Goal: Information Seeking & Learning: Understand process/instructions

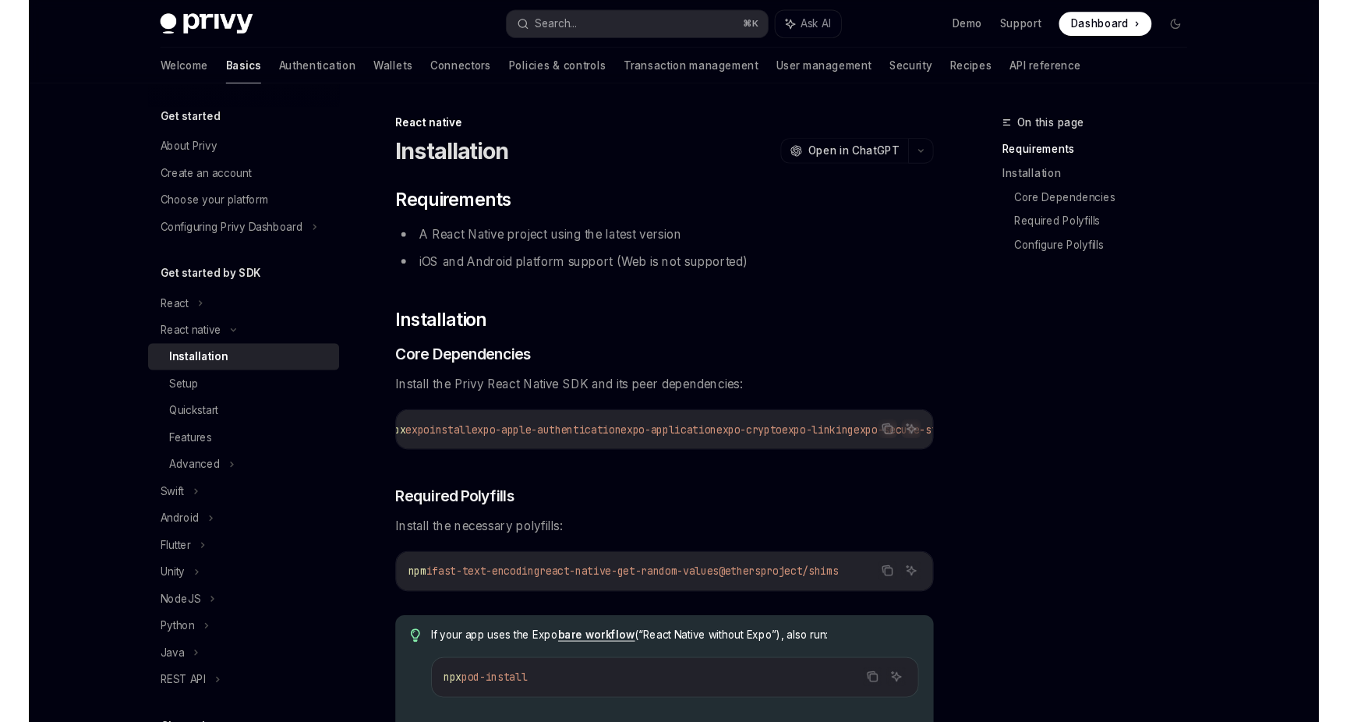
scroll to position [0, 11]
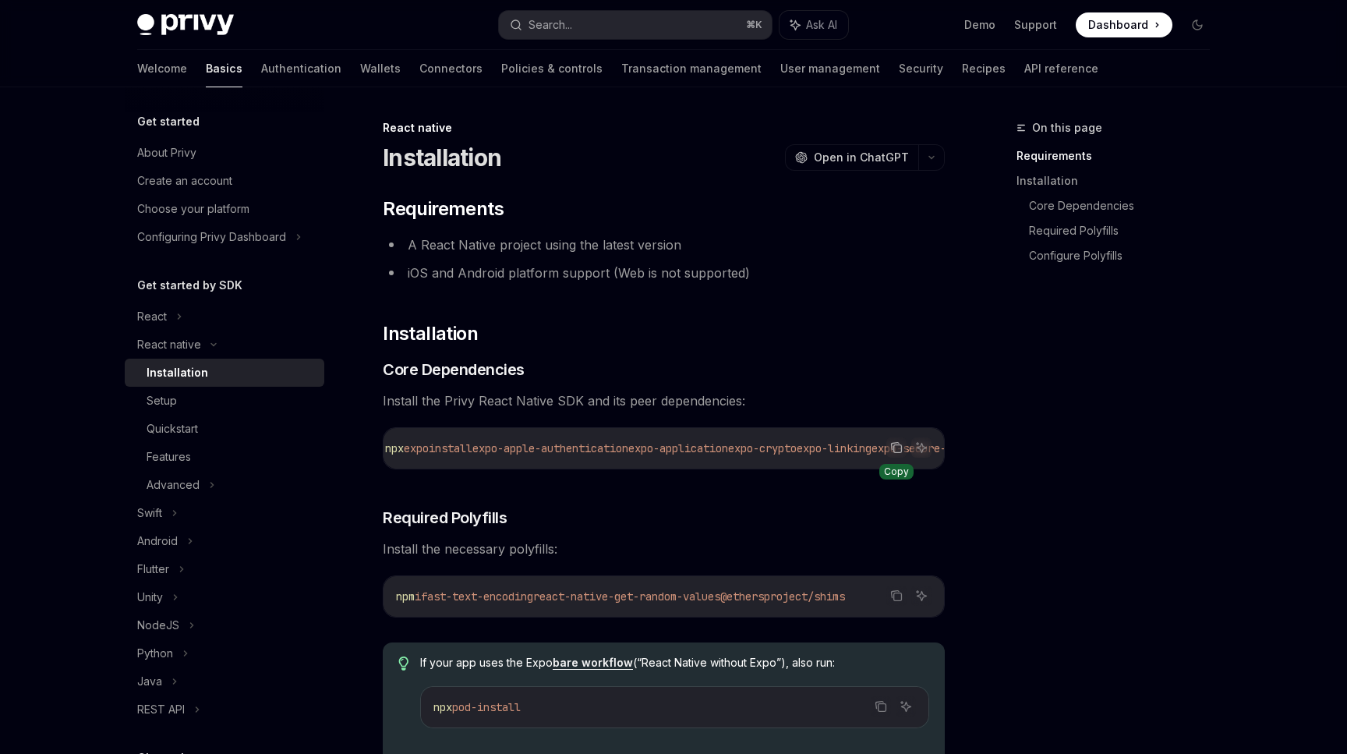
click at [898, 450] on icon "Copy the contents from the code block" at bounding box center [896, 447] width 12 height 12
type textarea "*"
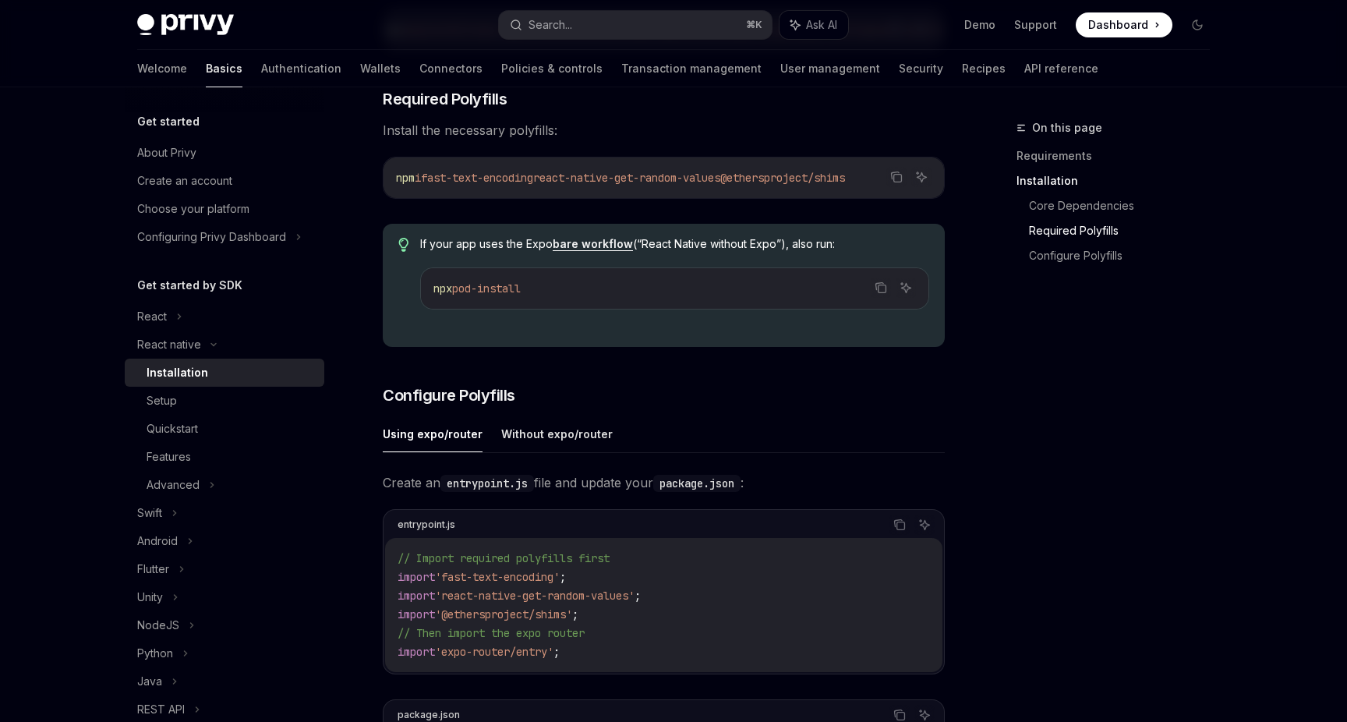
scroll to position [422, 0]
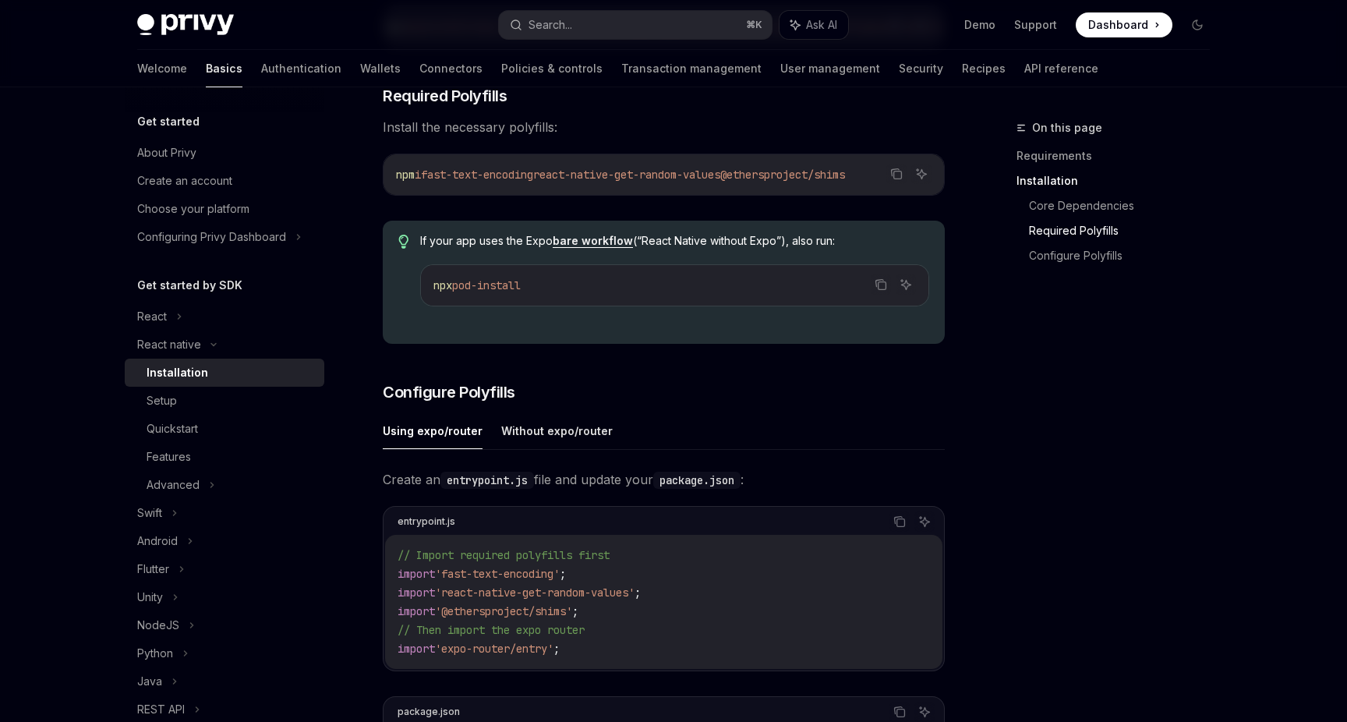
click at [733, 498] on div "Create an entrypoint.js file and update your package.json : entrypoint.js Copy …" at bounding box center [664, 658] width 562 height 380
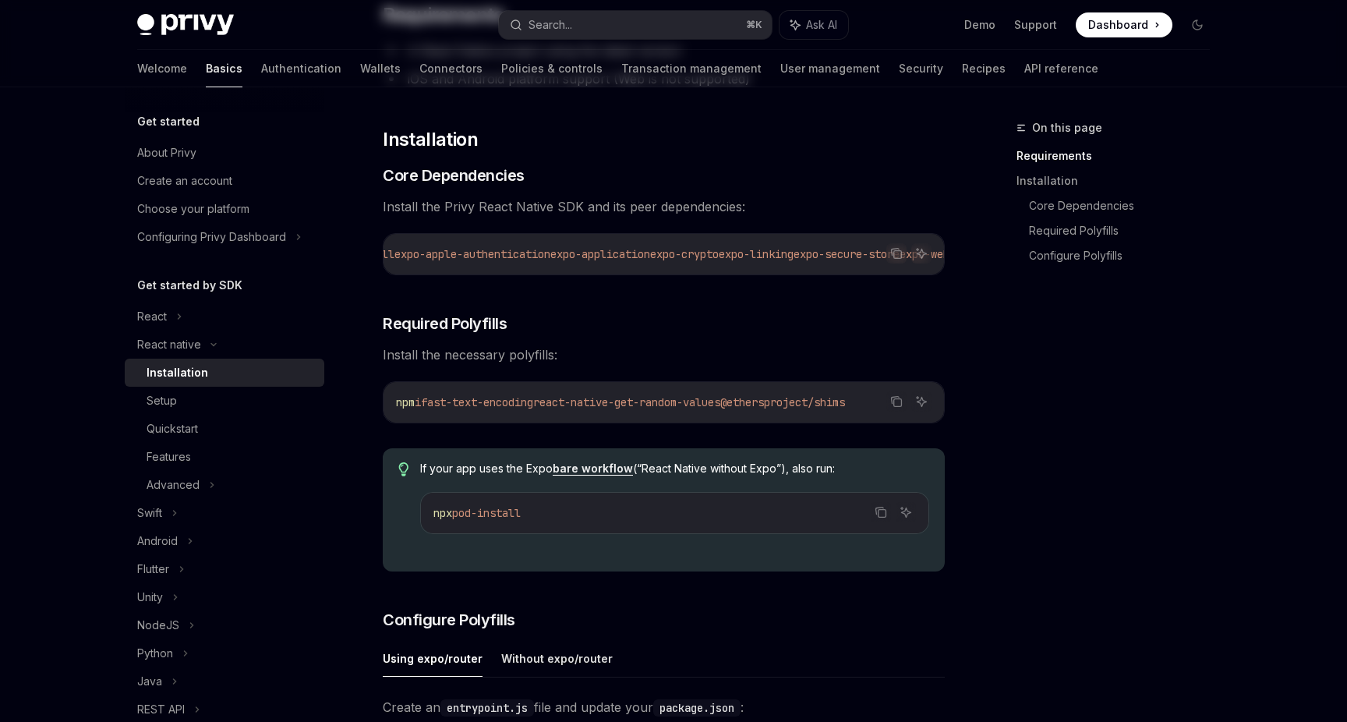
scroll to position [0, 0]
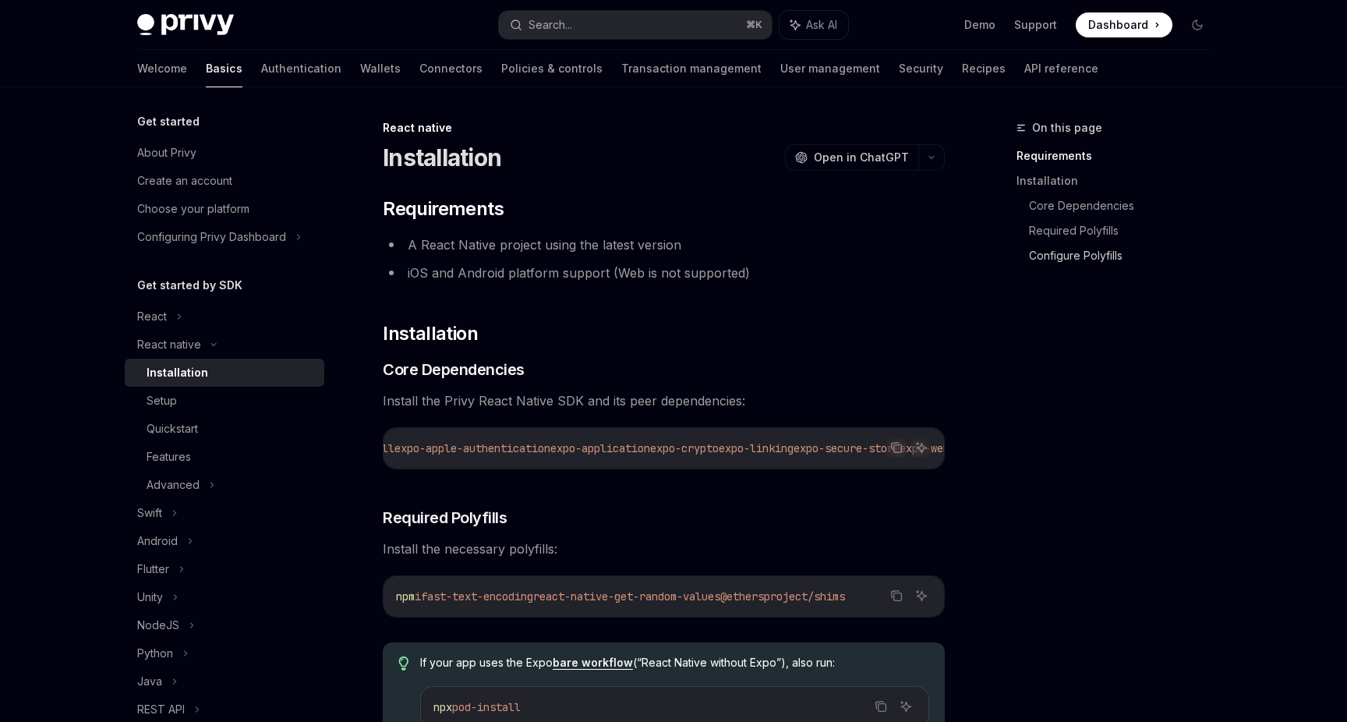
click at [1056, 254] on link "Configure Polyfills" at bounding box center [1125, 255] width 193 height 25
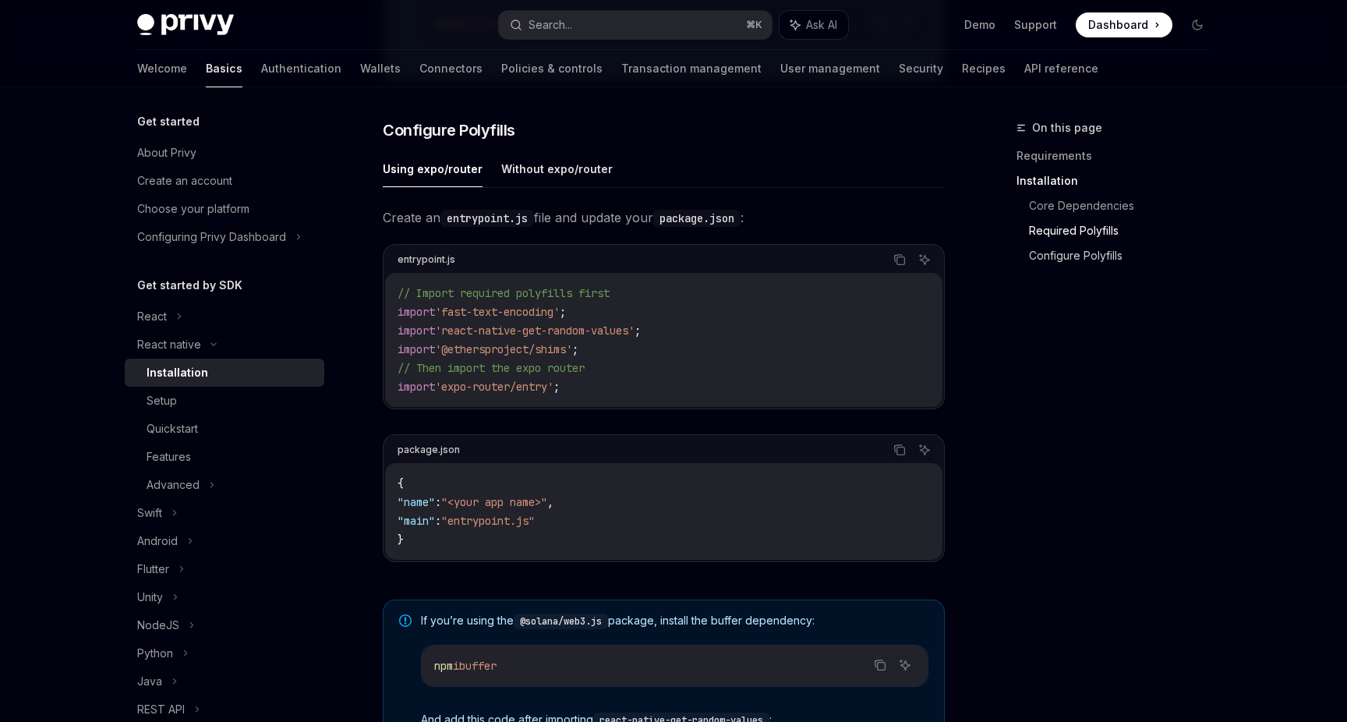
scroll to position [684, 0]
click at [1065, 230] on link "Required Polyfills" at bounding box center [1125, 230] width 193 height 25
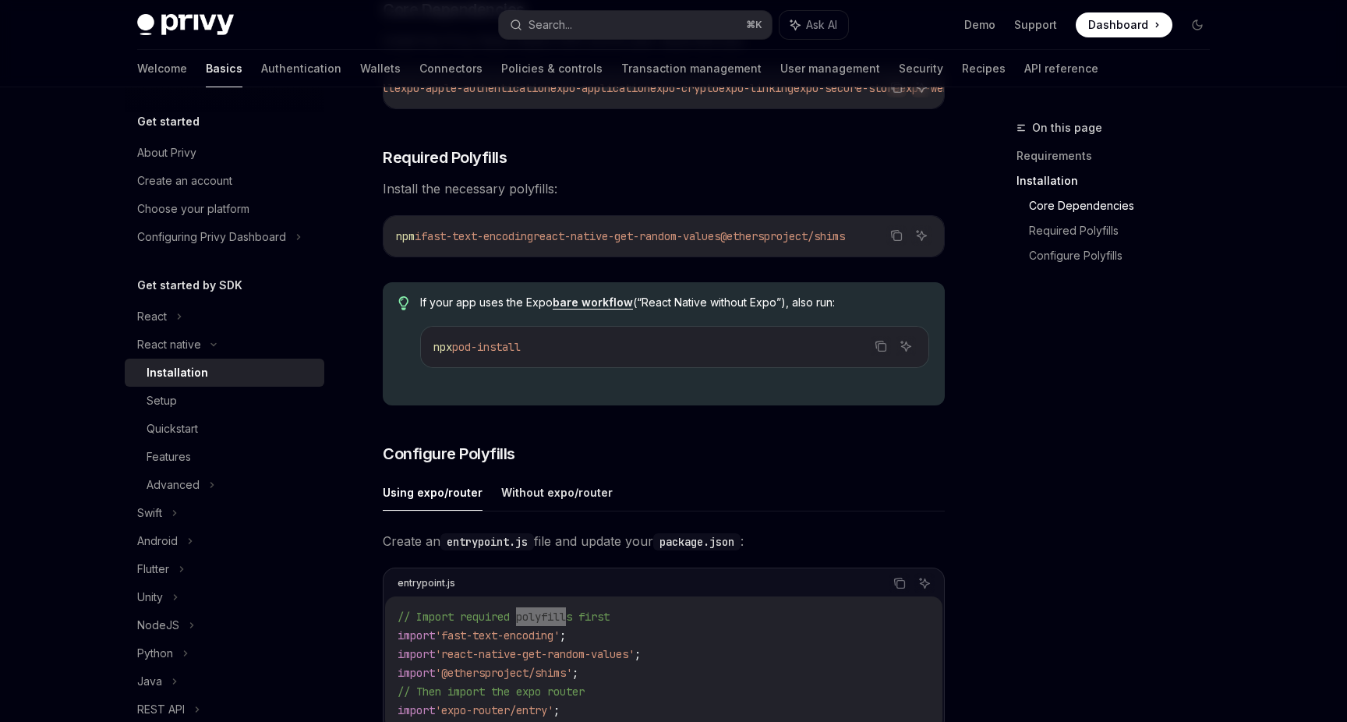
scroll to position [650, 0]
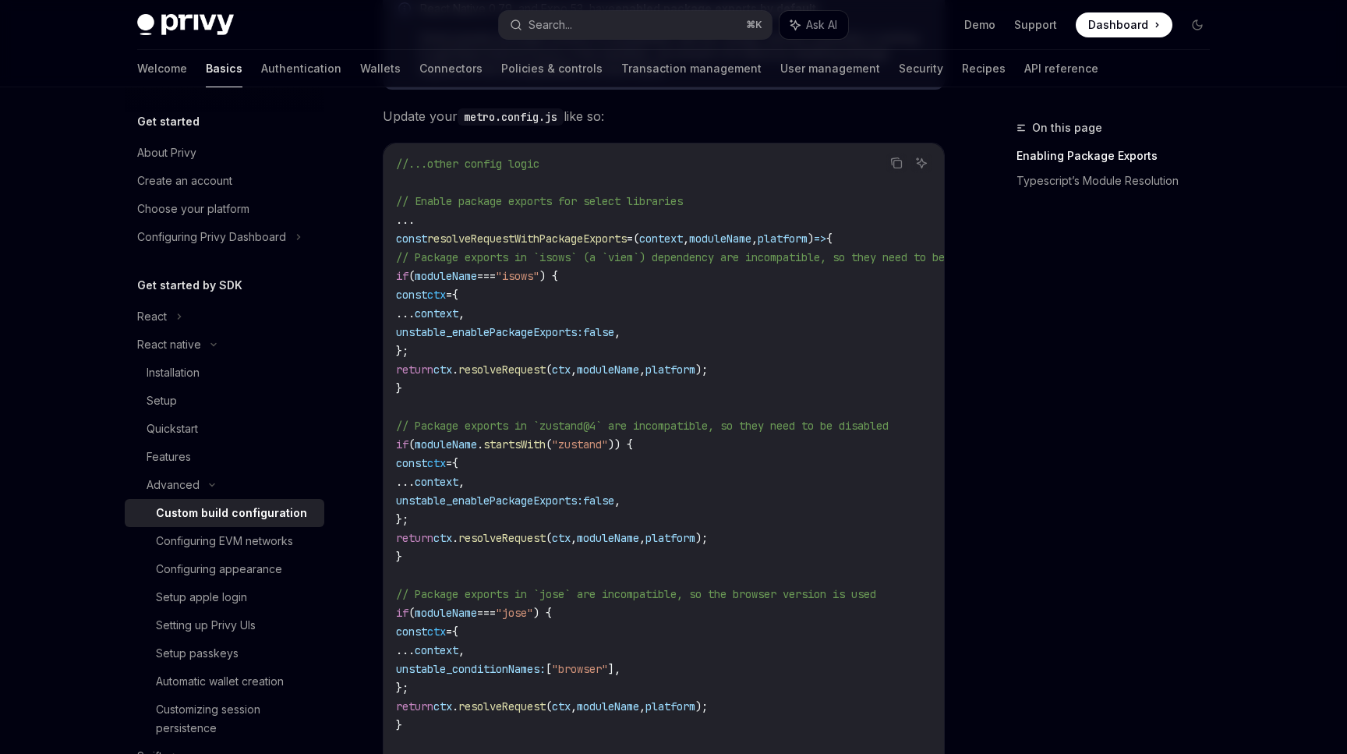
scroll to position [481, 0]
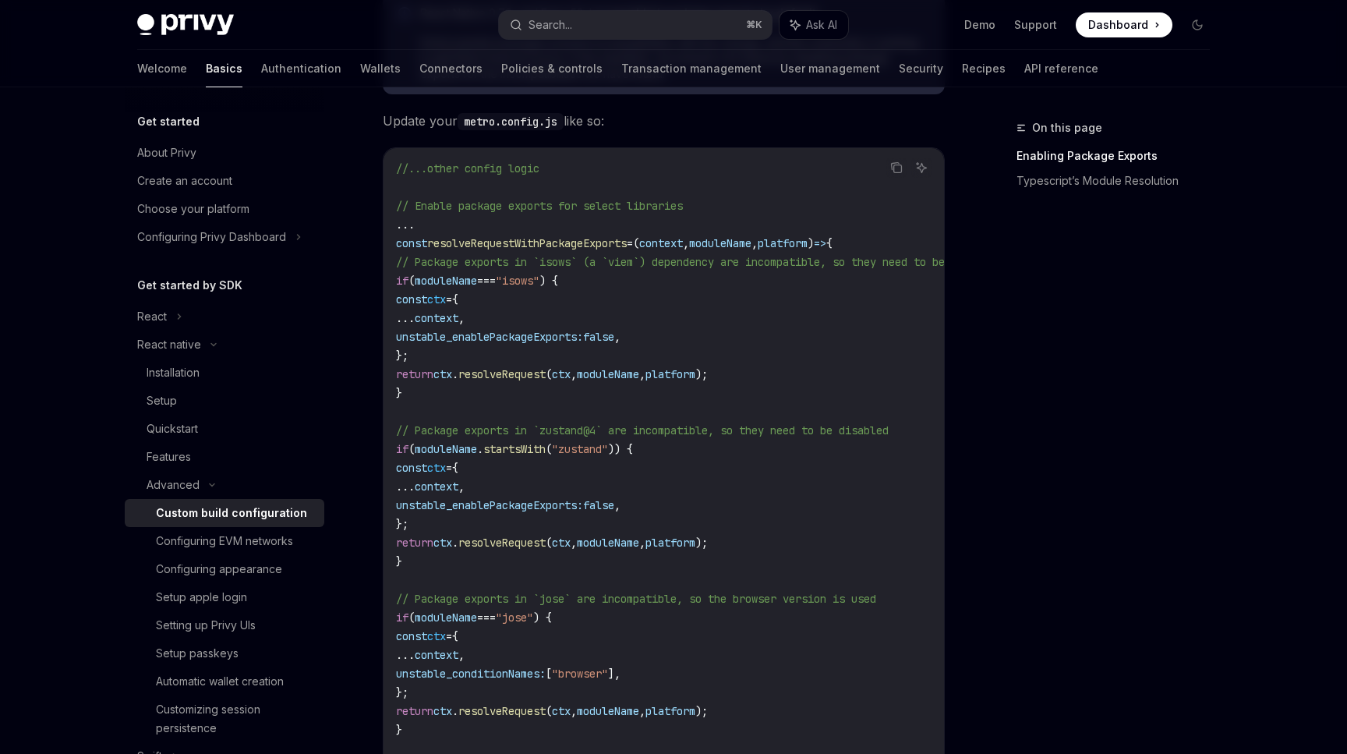
click at [515, 244] on span "resolveRequestWithPackageExports" at bounding box center [526, 243] width 199 height 14
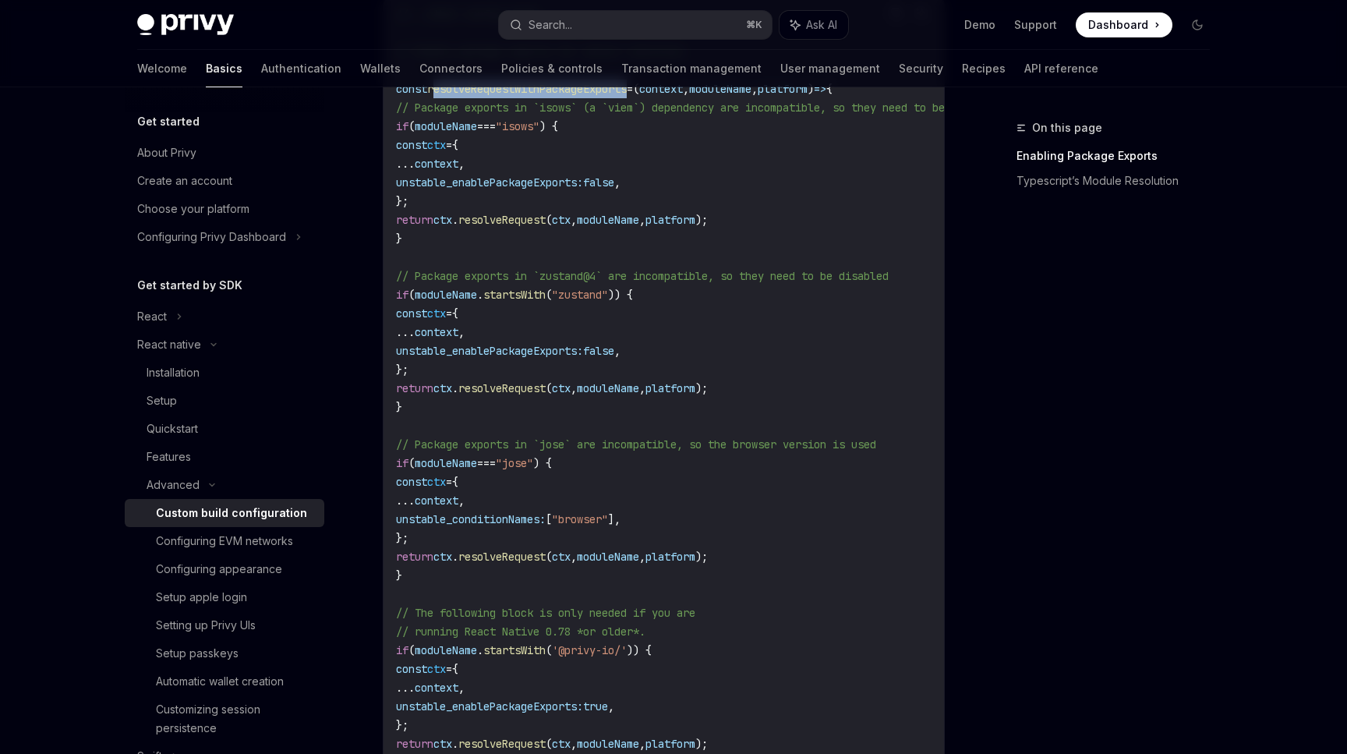
scroll to position [652, 0]
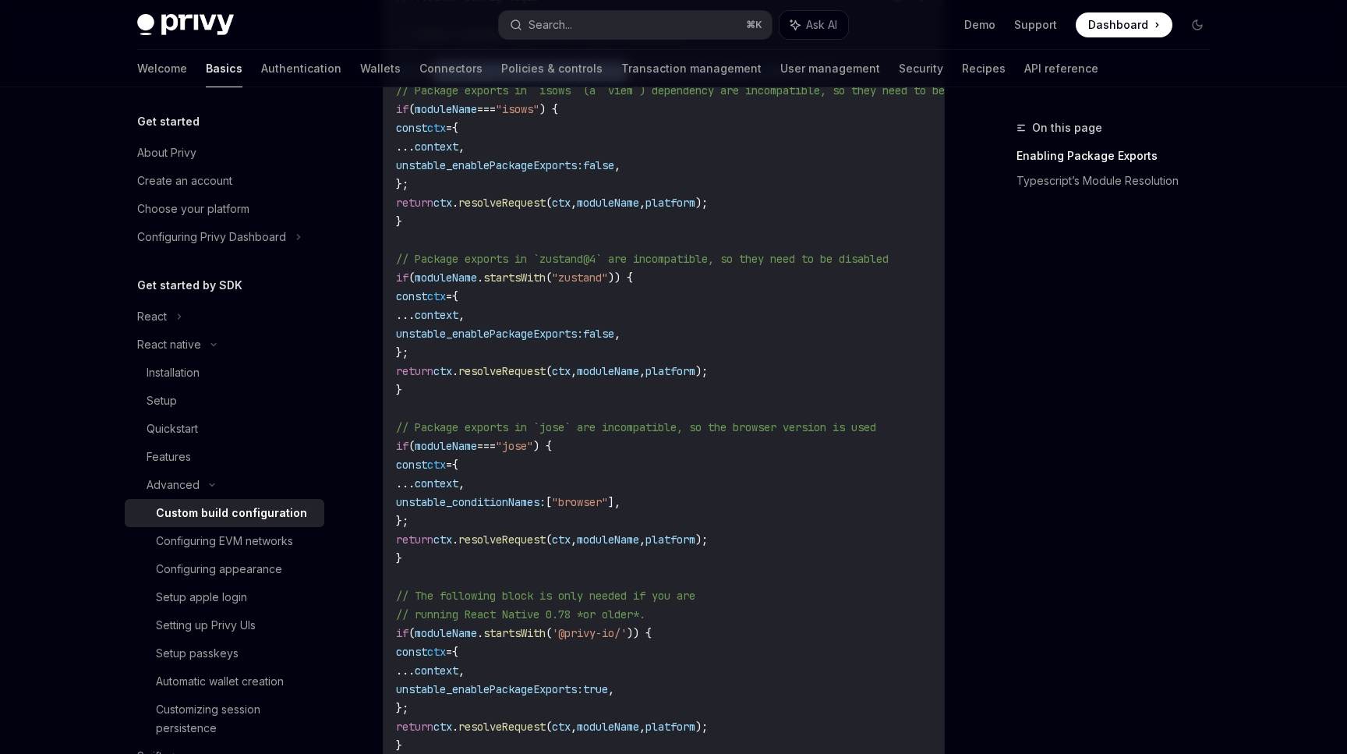
drag, startPoint x: 426, startPoint y: 564, endPoint x: 419, endPoint y: 437, distance: 127.2
click at [419, 437] on code "//...other config logic // Enable package exports for select libraries ... cons…" at bounding box center [717, 446] width 642 height 916
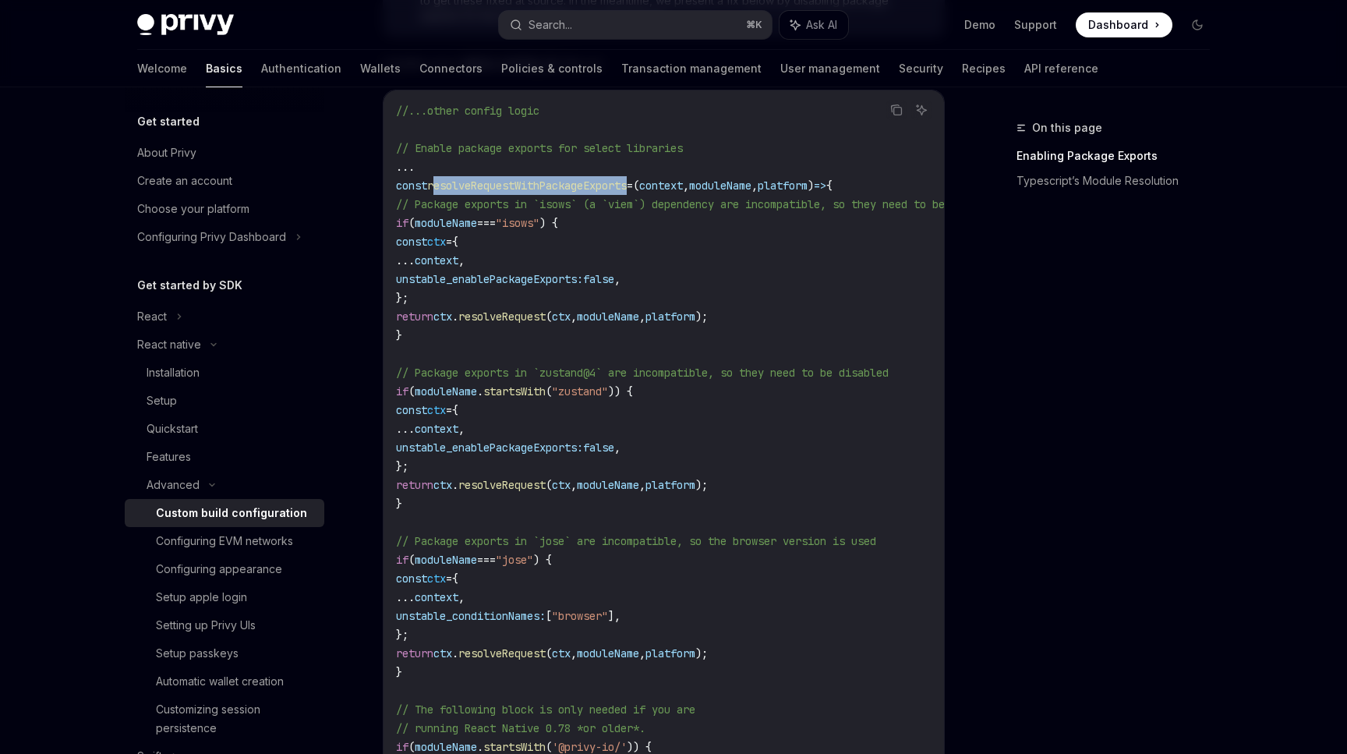
scroll to position [530, 0]
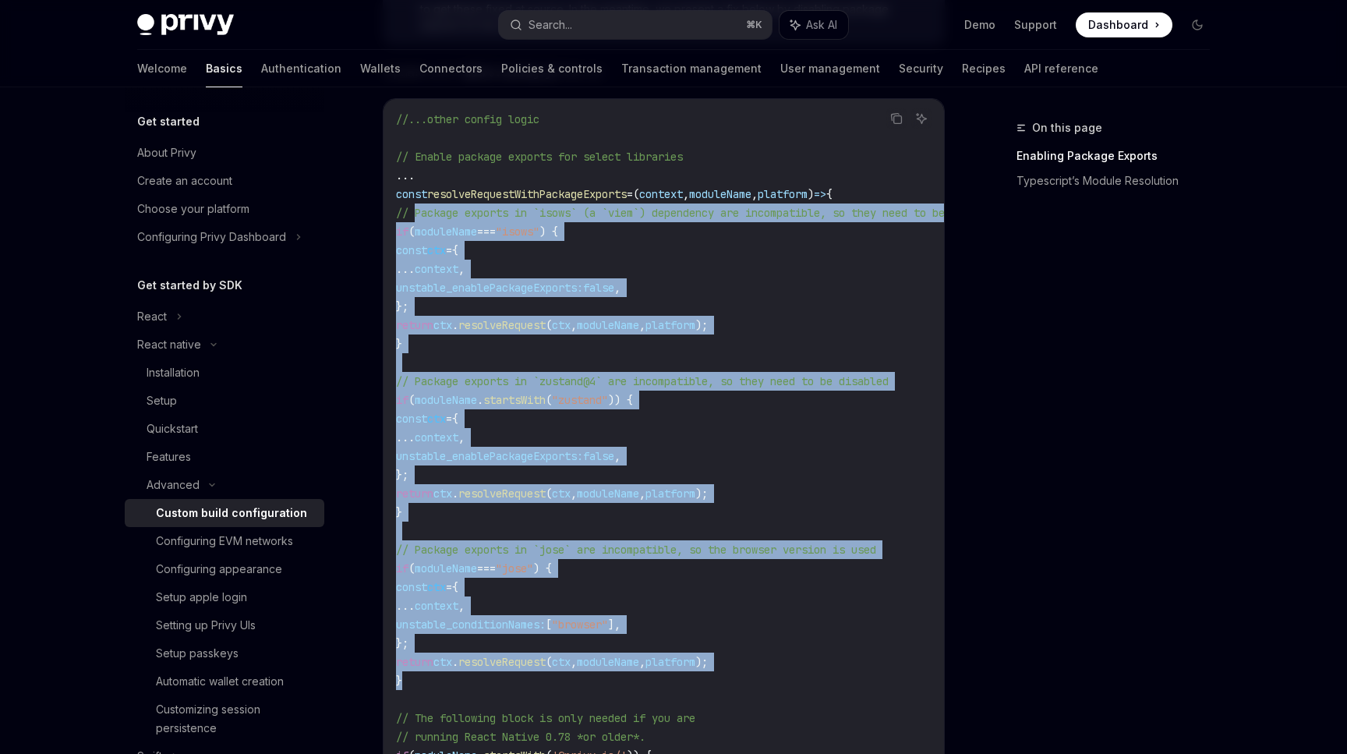
click at [415, 214] on span "// Package exports in `isows` (a `viem`) dependency are incompatible, so they n…" at bounding box center [698, 213] width 605 height 14
copy code "// Package exports in `isows` (a `viem`) dependency are incompatible, so they n…"
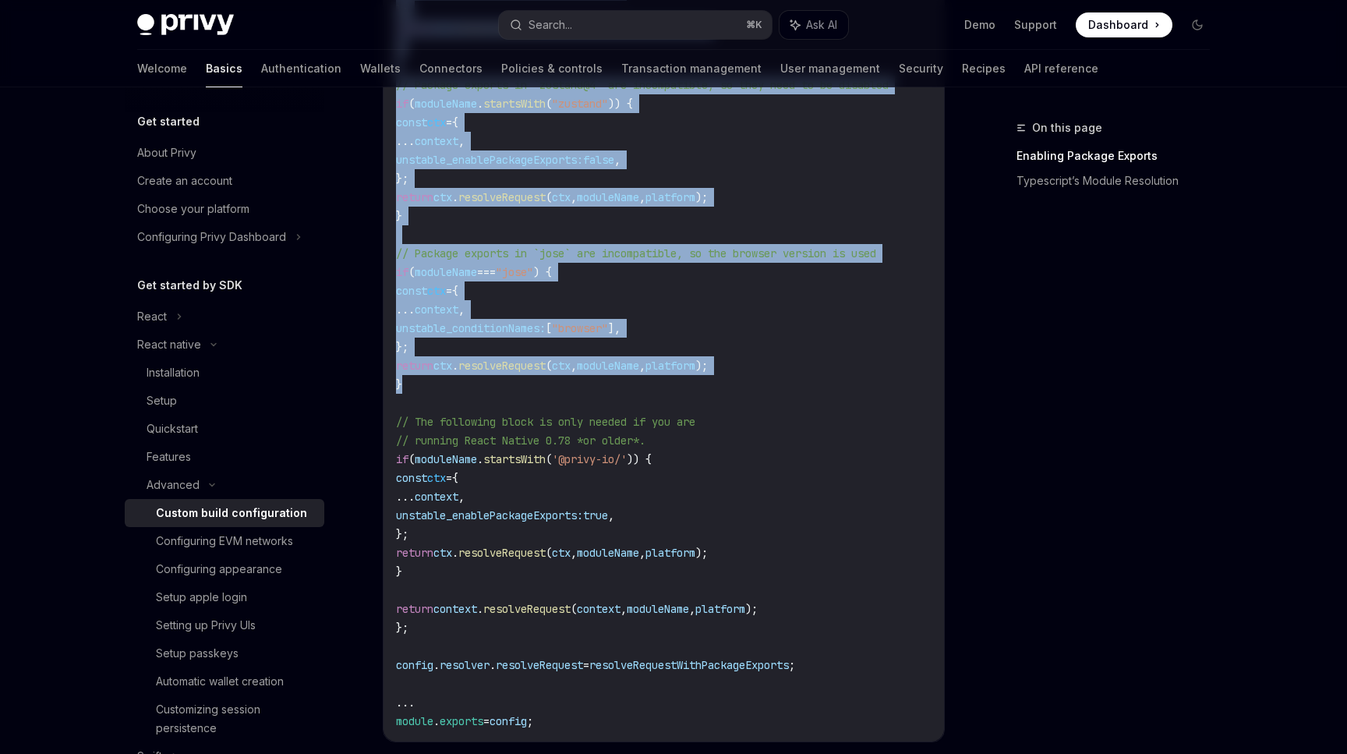
scroll to position [829, 0]
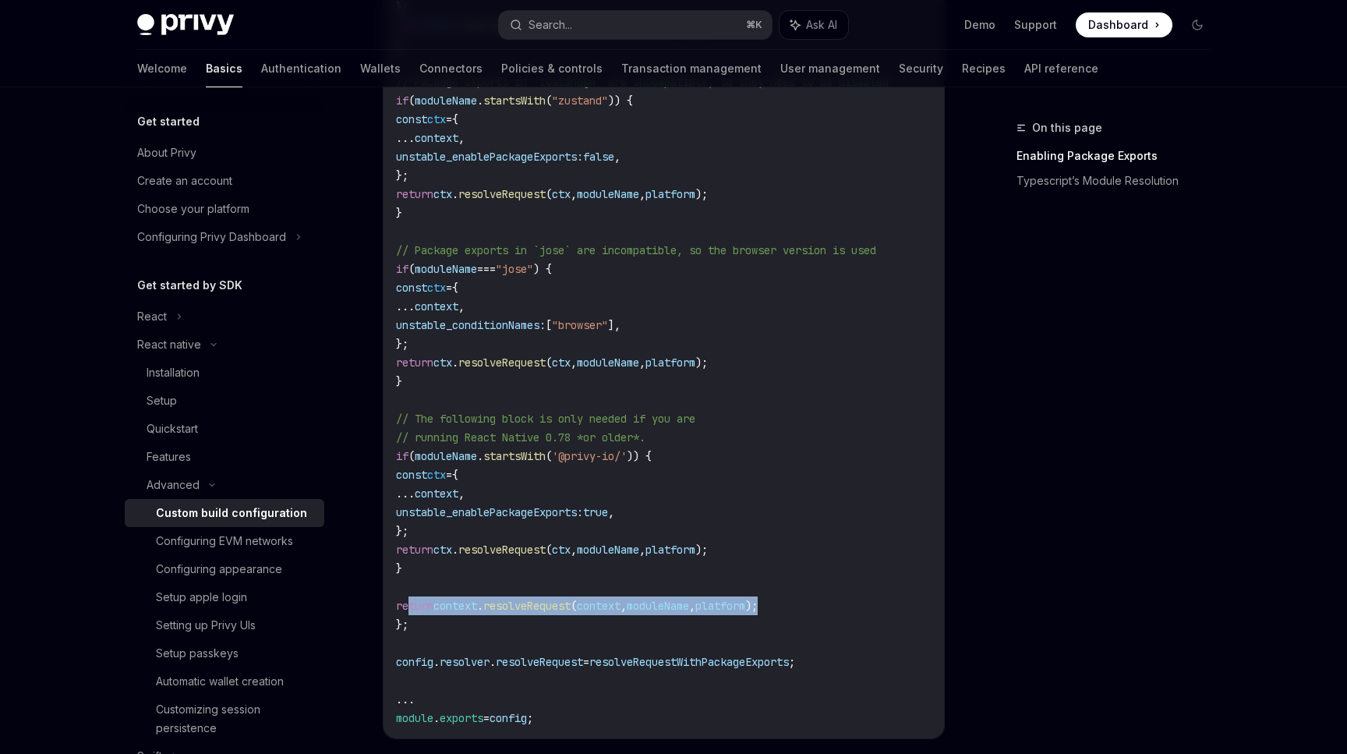
drag, startPoint x: 407, startPoint y: 602, endPoint x: 867, endPoint y: 602, distance: 460.6
click at [870, 602] on code "//...other config logic // Enable package exports for select libraries ... cons…" at bounding box center [717, 269] width 642 height 916
copy span "return context . resolveRequest ( context , moduleName , platform );"
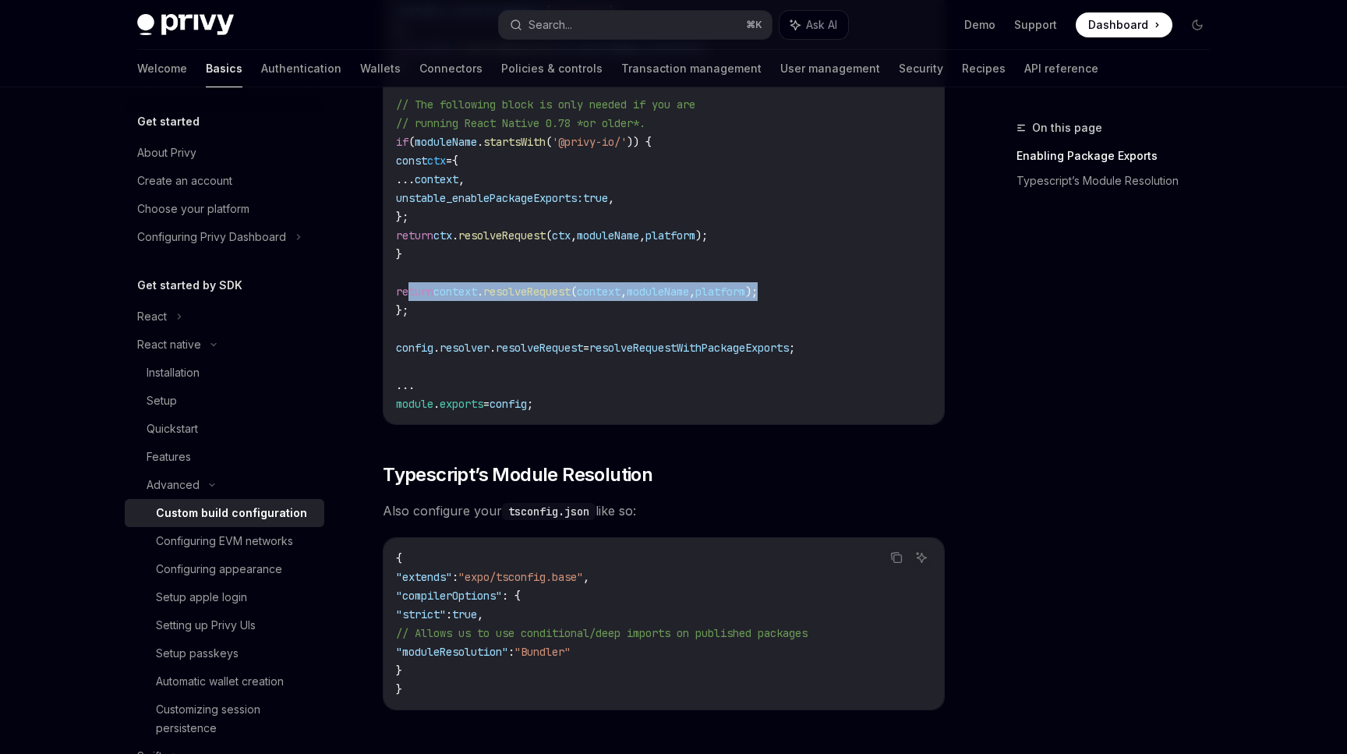
scroll to position [1258, 0]
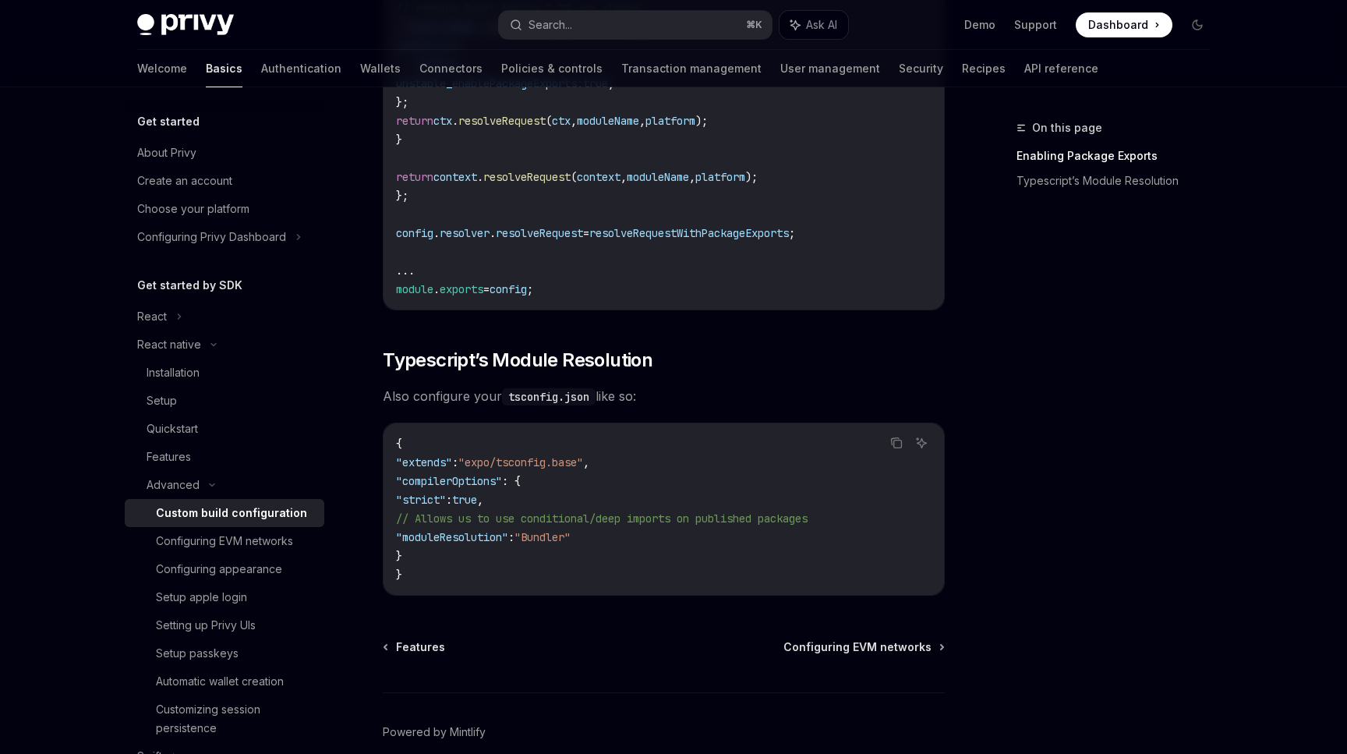
click at [494, 540] on span ""moduleResolution"" at bounding box center [452, 537] width 112 height 14
copy span "moduleResolution"
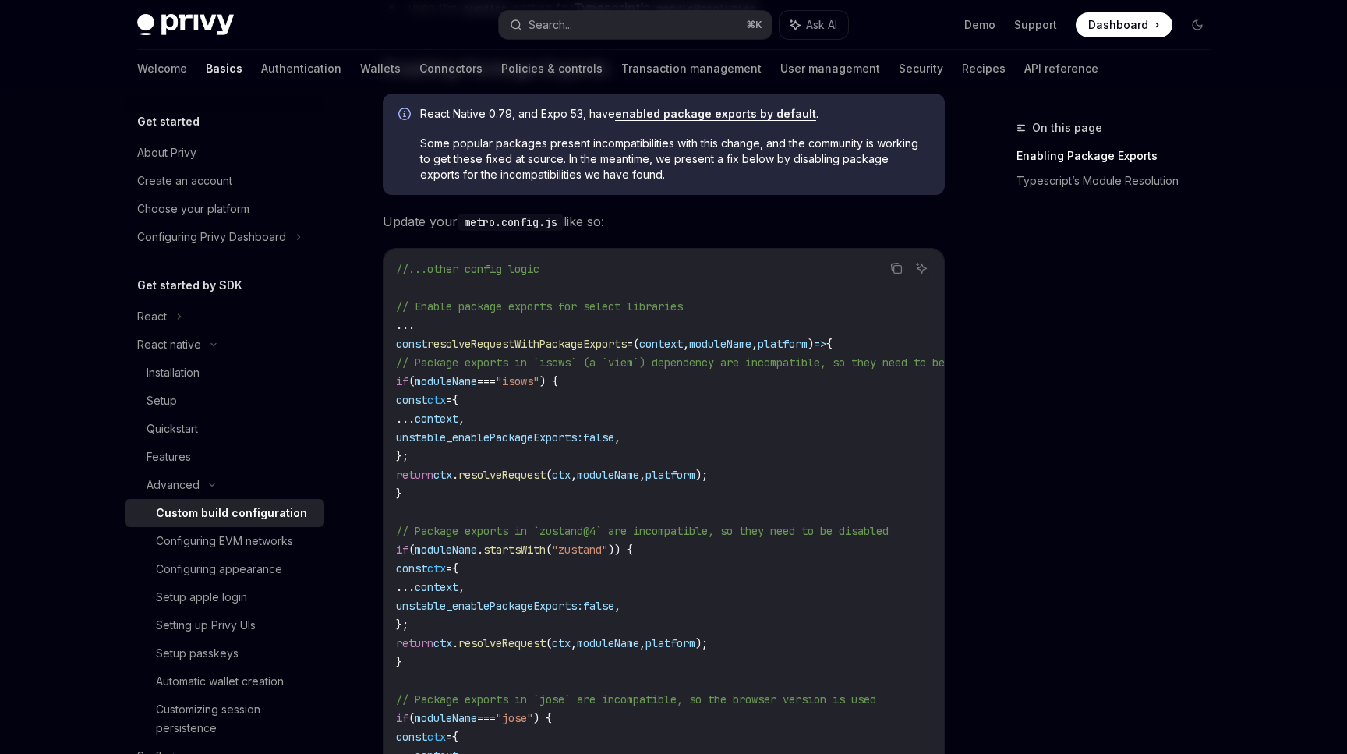
scroll to position [382, 0]
click at [650, 415] on code "//...other config logic // Enable package exports for select libraries ... cons…" at bounding box center [717, 716] width 642 height 916
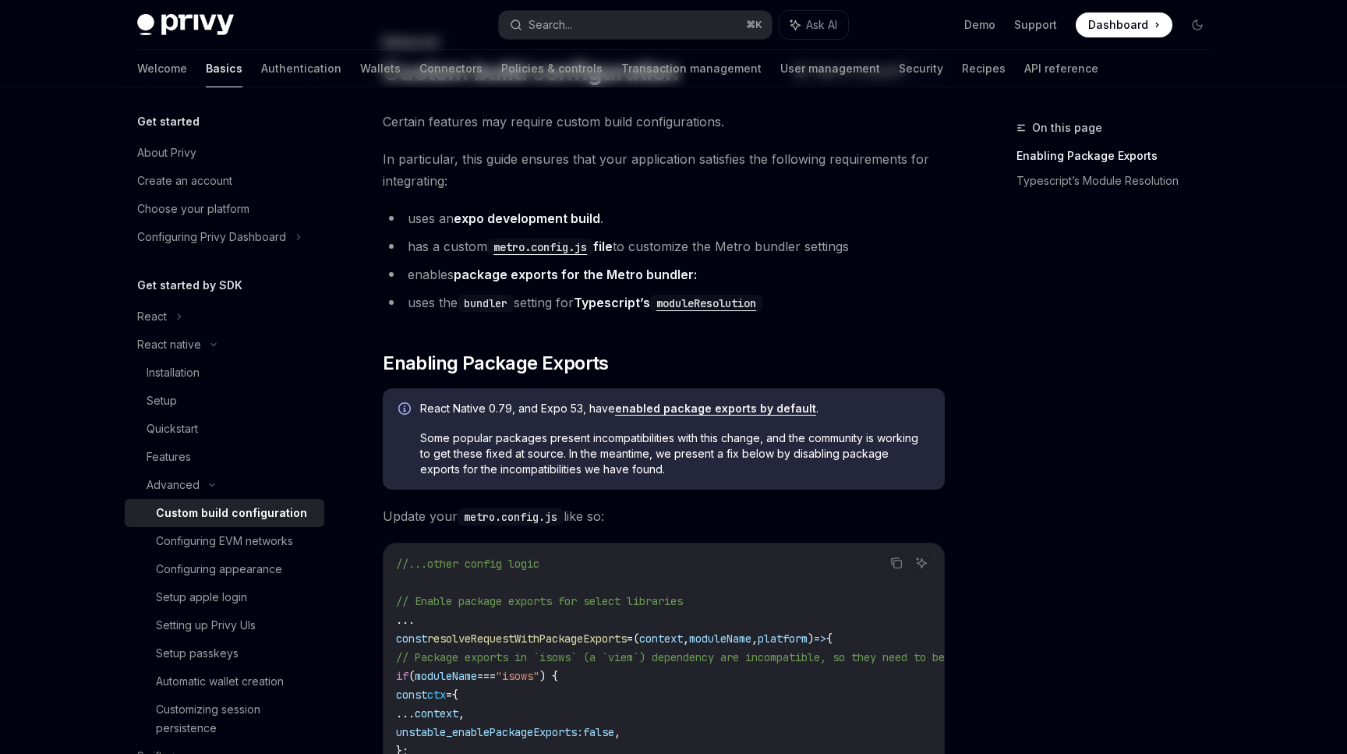
scroll to position [0, 0]
